Goal: Transaction & Acquisition: Purchase product/service

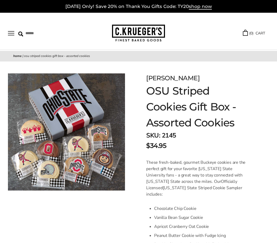
scroll to position [113, 0]
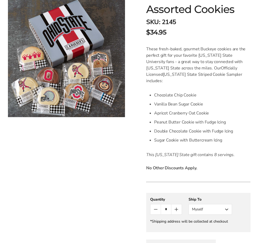
click at [178, 206] on icon "Count plus" at bounding box center [176, 209] width 6 height 6
click at [177, 206] on icon "Count plus" at bounding box center [176, 209] width 6 height 6
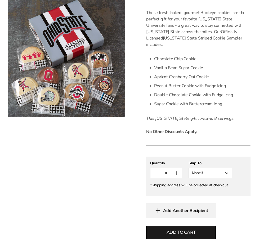
scroll to position [153, 0]
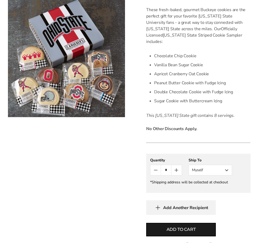
click at [176, 167] on icon "Count plus" at bounding box center [176, 170] width 6 height 6
click at [196, 226] on span "Add to cart" at bounding box center [181, 229] width 29 height 6
type input "*"
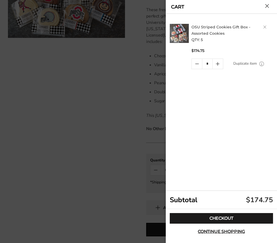
click at [258, 224] on link "Checkout" at bounding box center [221, 218] width 103 height 11
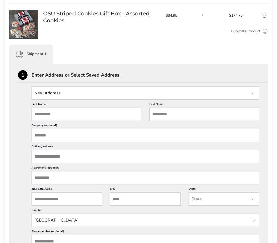
scroll to position [96, 0]
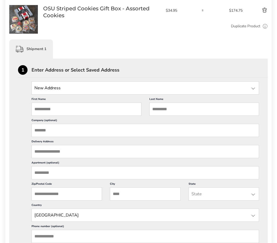
click at [71, 110] on input "First Name" at bounding box center [87, 109] width 110 height 13
type input "*********"
type input "*******"
click at [50, 154] on input "**********" at bounding box center [146, 151] width 228 height 13
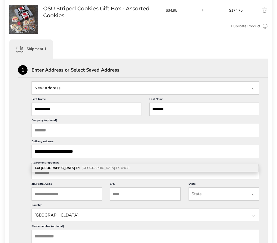
click at [103, 169] on div "[STREET_ADDRESS]" at bounding box center [145, 168] width 227 height 8
type input "**********"
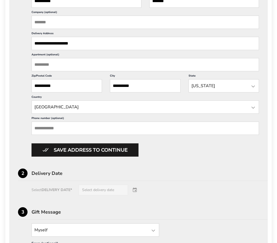
scroll to position [251, 0]
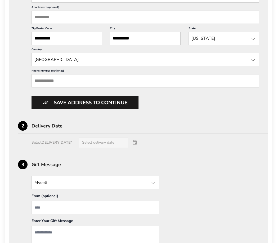
click at [128, 109] on button "Save address to continue" at bounding box center [85, 102] width 107 height 13
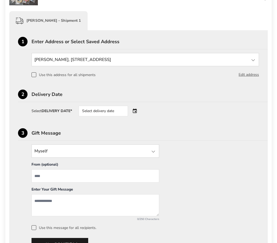
scroll to position [108, 0]
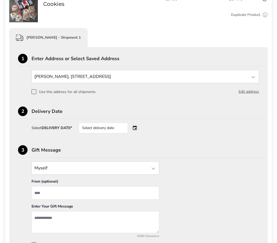
click at [117, 129] on div "Select delivery date" at bounding box center [103, 128] width 49 height 11
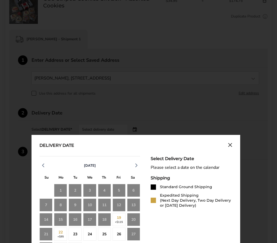
scroll to position [143, 0]
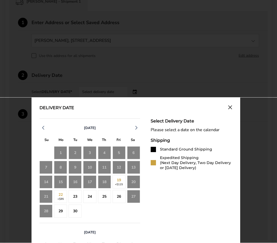
click at [119, 184] on div "19 +$115" at bounding box center [119, 182] width 13 height 13
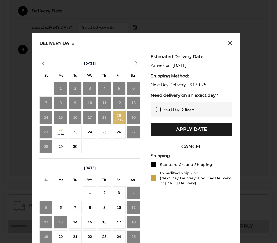
scroll to position [184, 0]
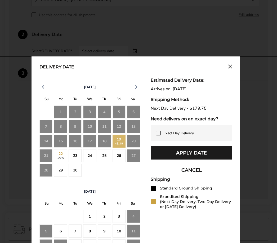
click at [232, 66] on icon "Close calendar" at bounding box center [230, 67] width 4 height 5
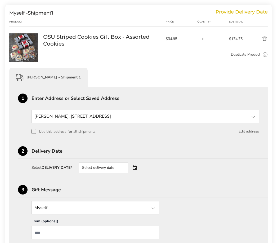
scroll to position [63, 0]
